Goal: Task Accomplishment & Management: Complete application form

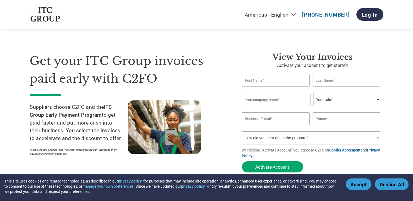
click at [277, 82] on input "text" at bounding box center [276, 80] width 68 height 13
type input "[PERSON_NAME]"
click at [322, 80] on input "M" at bounding box center [347, 80] width 68 height 13
type input "[PERSON_NAME]"
click at [295, 107] on div "Invalid company name or company name is too long" at bounding box center [312, 109] width 141 height 6
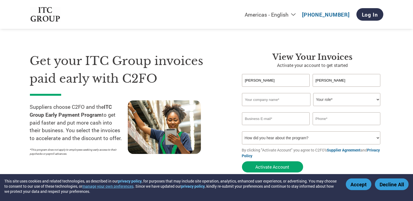
click at [299, 103] on input "text" at bounding box center [276, 99] width 69 height 13
type input "r"
type input "R & M ENTERPRISES"
select select "CFO"
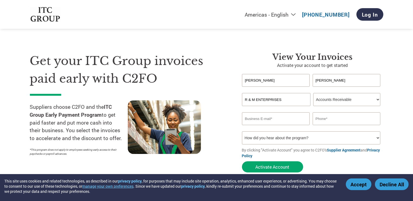
select select "OFFICE_MANAGER"
click at [270, 118] on input "email" at bounding box center [276, 118] width 68 height 13
type input "R"
type input "[EMAIL_ADDRESS][DOMAIN_NAME]"
click at [321, 118] on input "text" at bounding box center [347, 118] width 68 height 13
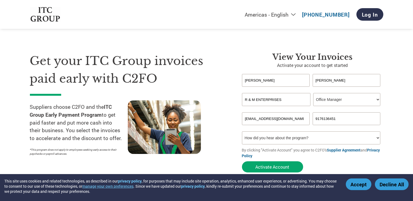
type input "9176136451"
click at [242, 131] on select "How did you hear about the program? Received a letter Email Social Media Online…" at bounding box center [311, 137] width 139 height 13
select select "Email"
click option "Email" at bounding box center [0, 0] width 0 height 0
click at [224, 165] on div "Get your ITC Group invoices paid early with C2FO Suppliers choose C2FO and the …" at bounding box center [132, 113] width 204 height 123
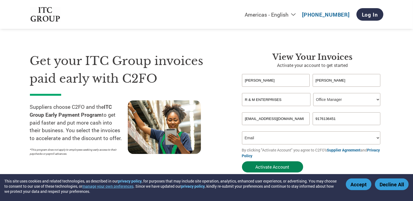
click at [276, 165] on button "Activate Account" at bounding box center [272, 166] width 61 height 11
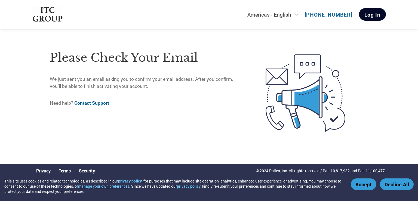
click at [368, 10] on link "Log In" at bounding box center [372, 14] width 27 height 13
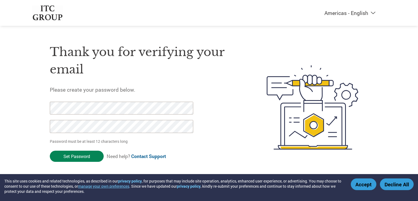
click at [76, 155] on input "Set Password" at bounding box center [77, 156] width 54 height 11
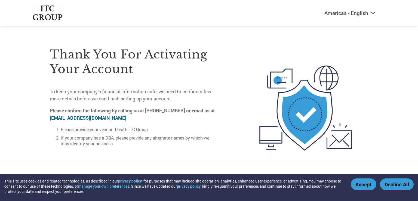
click at [162, 99] on p "To keep your company’s financial information safe, we need to confirm a few mor…" at bounding box center [134, 95] width 169 height 14
